Goal: Find specific page/section: Locate item on page

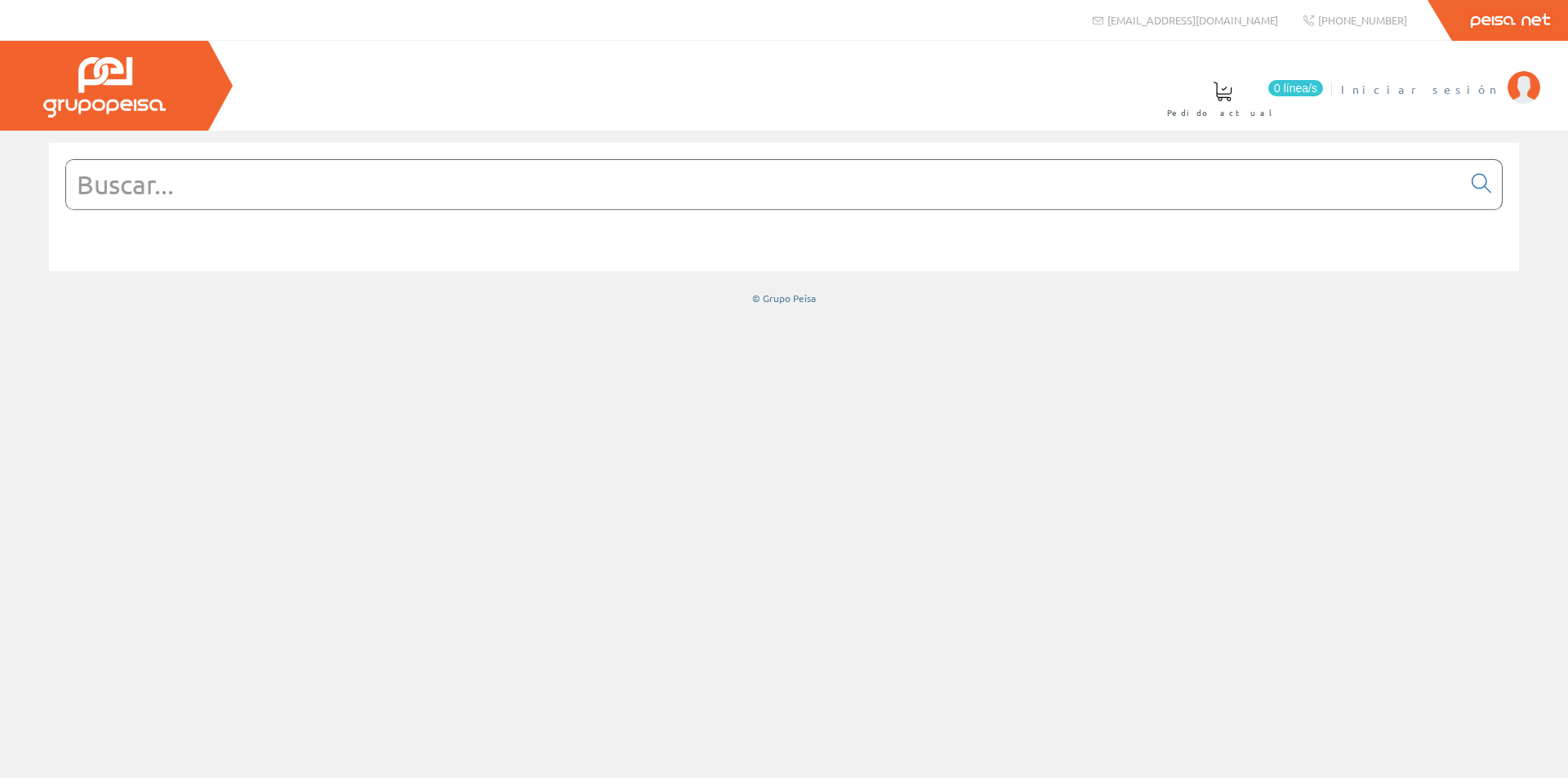
click at [1471, 96] on span "Iniciar sesión" at bounding box center [1420, 89] width 158 height 16
click at [931, 181] on input "text" at bounding box center [765, 184] width 1396 height 49
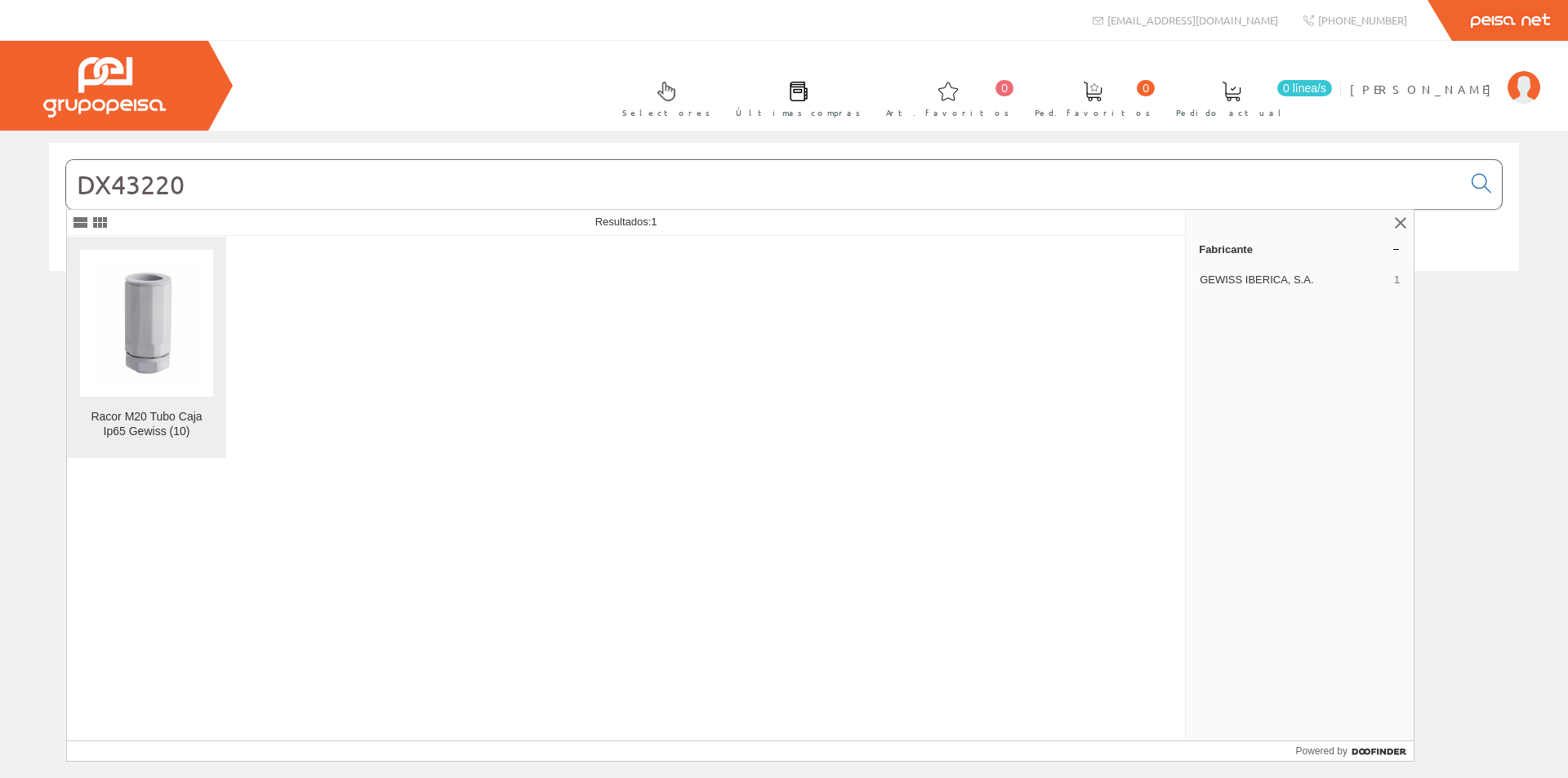
type input "DX43220"
click at [150, 401] on link "Racor M20 Tubo Caja Ip65 Gewiss (10)" at bounding box center [146, 347] width 159 height 221
